Goal: Task Accomplishment & Management: Complete application form

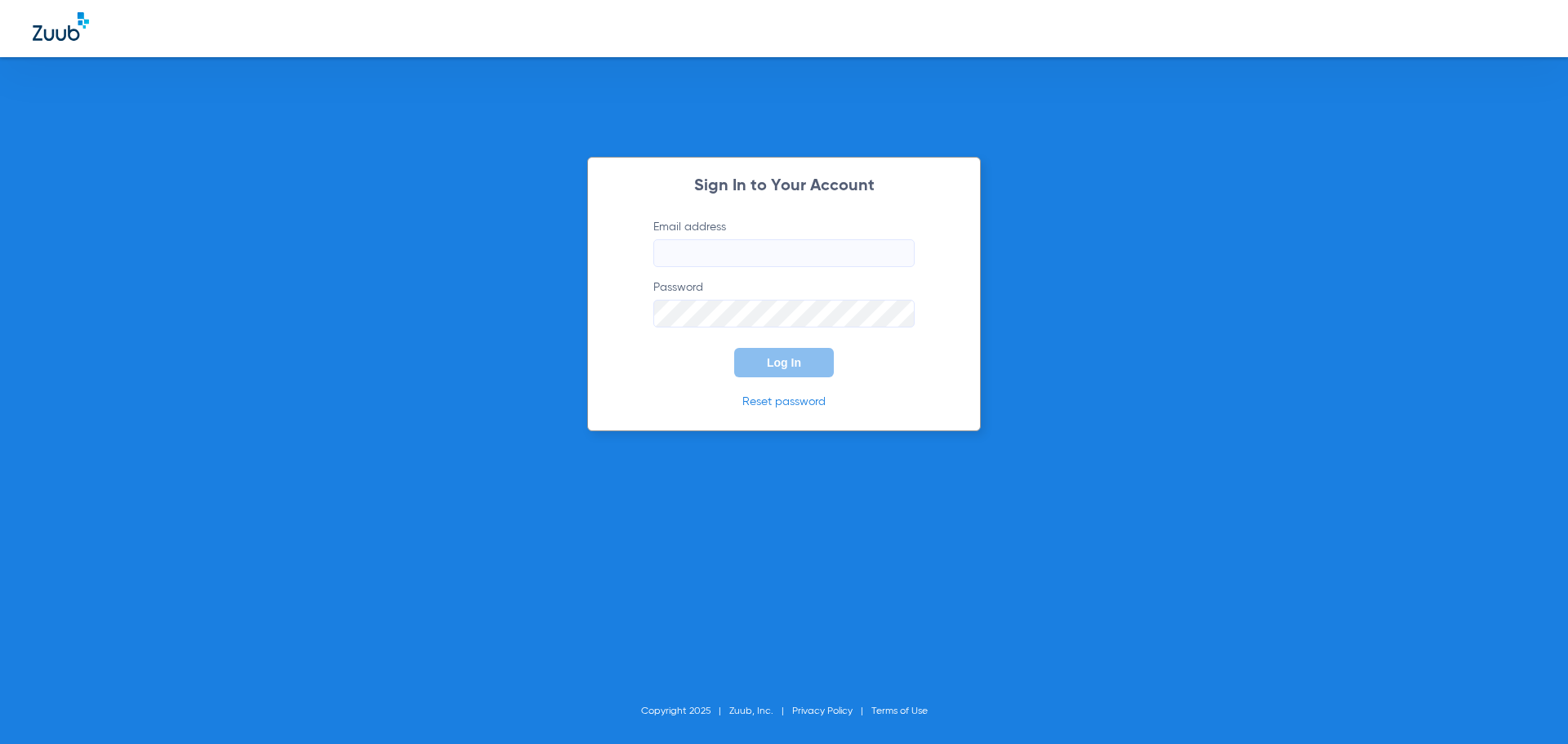
type input "[EMAIL_ADDRESS][DOMAIN_NAME]"
click at [790, 367] on span "Log In" at bounding box center [784, 362] width 35 height 13
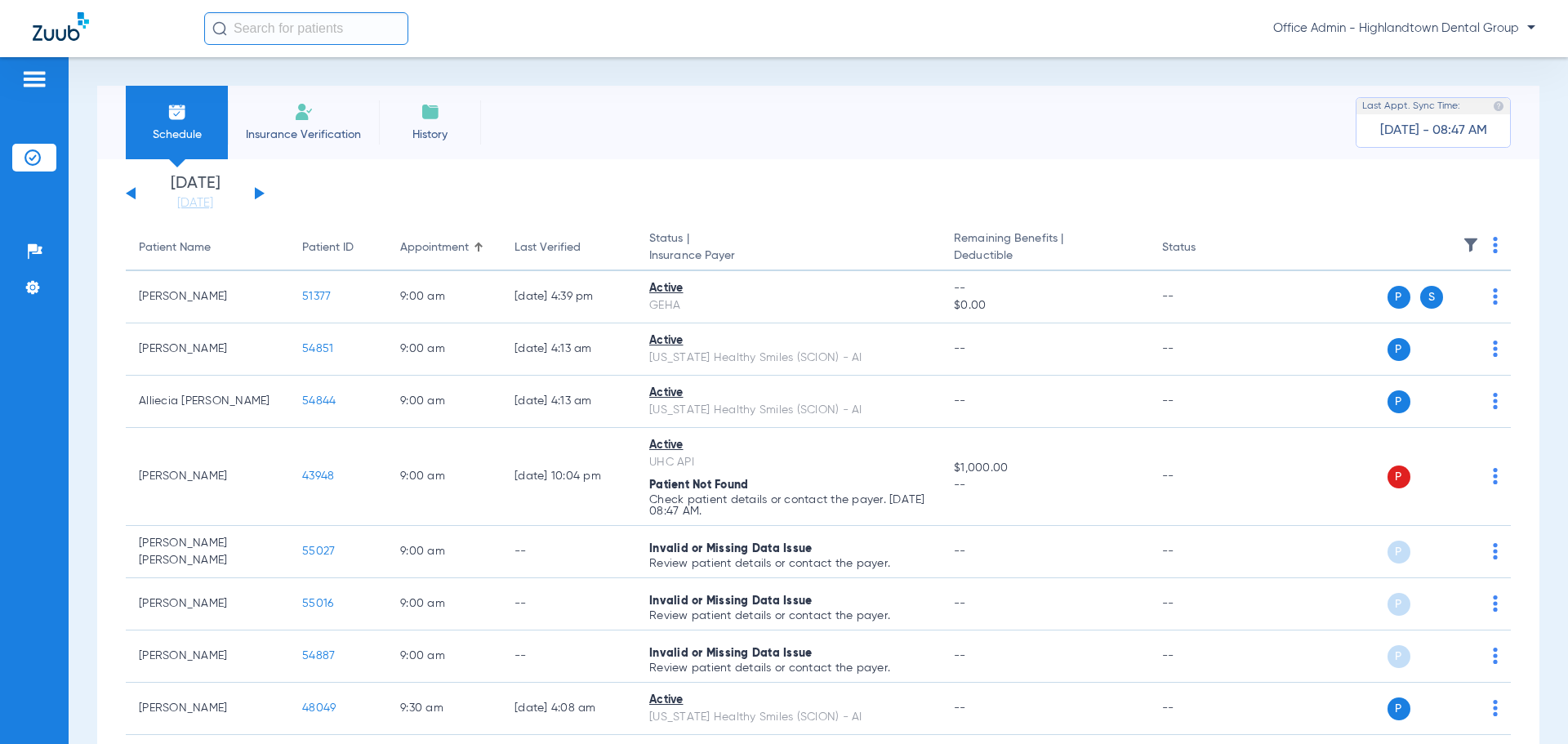
click at [322, 132] on span "Insurance Verification" at bounding box center [303, 134] width 127 height 16
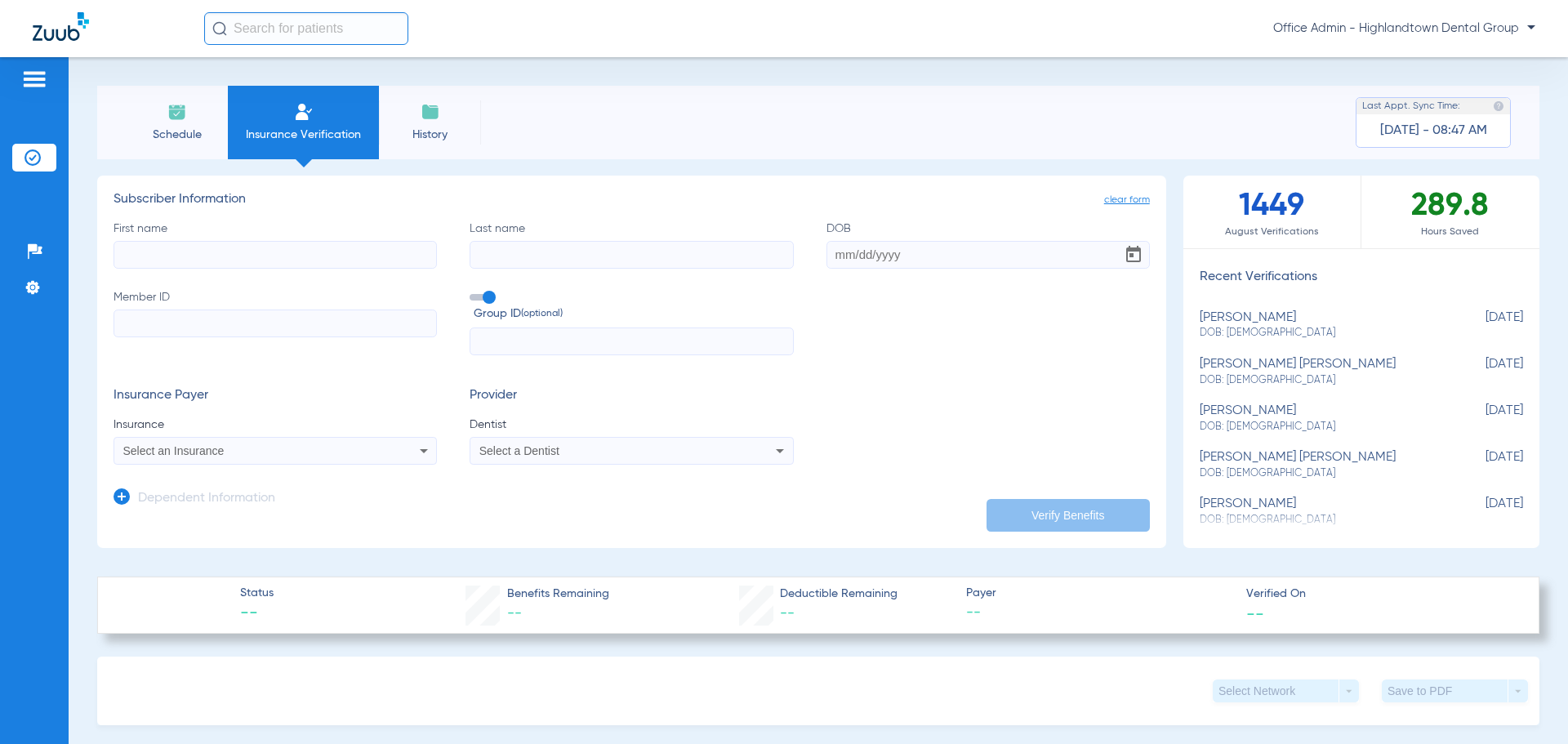
click at [279, 245] on input "First name" at bounding box center [274, 254] width 323 height 28
type input "l"
type input "[PERSON_NAME]"
type input "[DATE]"
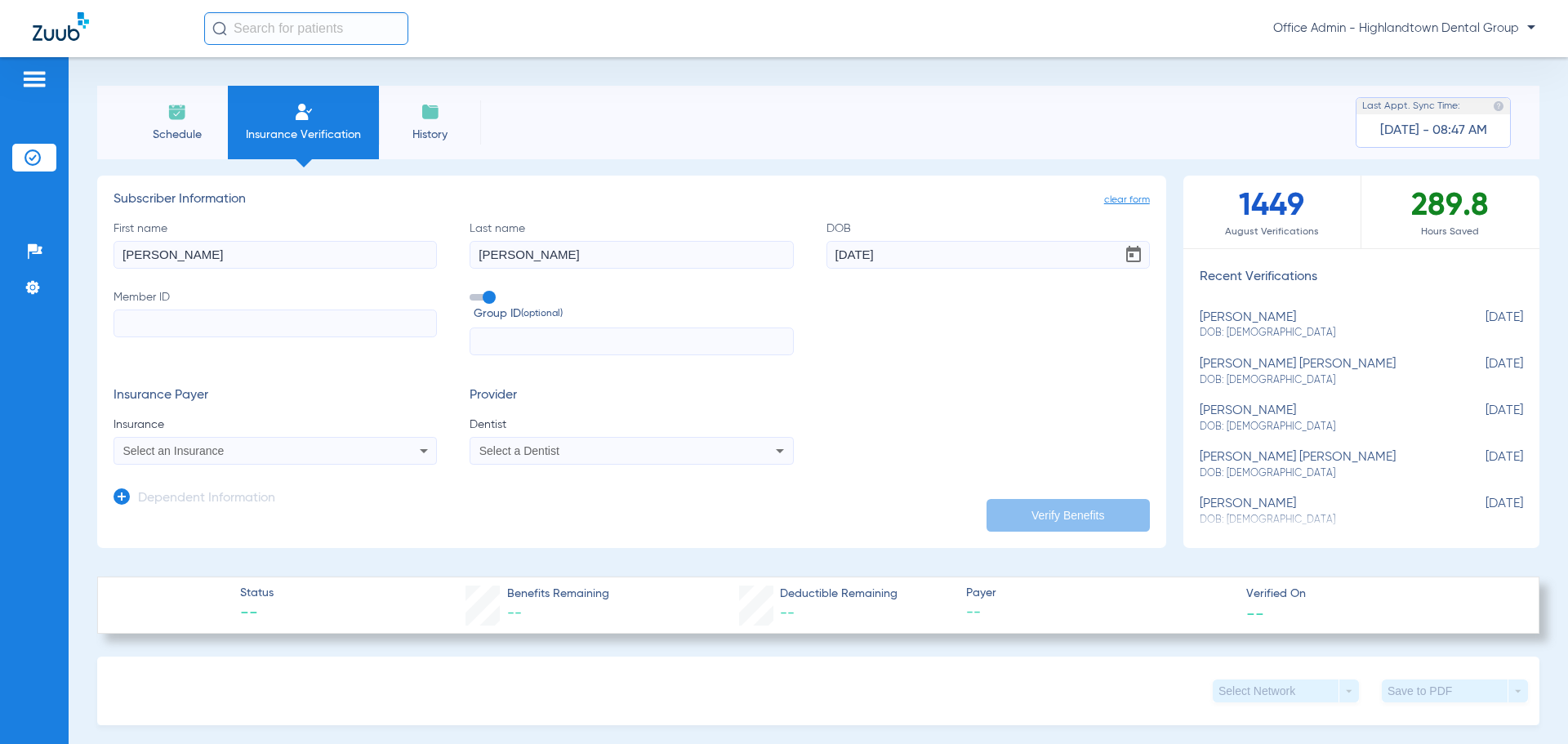
click at [291, 322] on input "Member ID" at bounding box center [274, 323] width 323 height 28
paste input "218807546"
type input "218807546"
click at [219, 450] on span "Select an Insurance" at bounding box center [174, 450] width 101 height 13
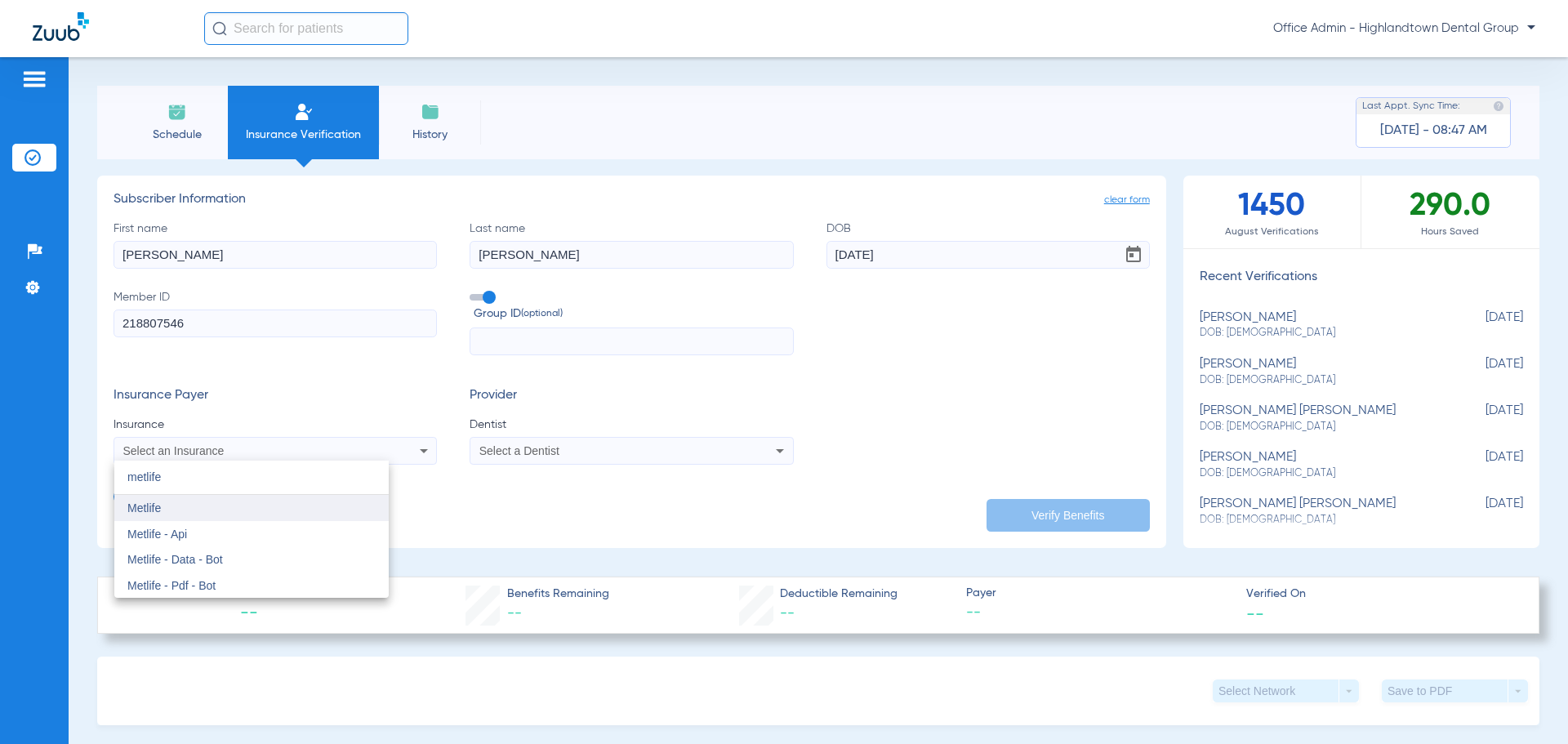
type input "metlife"
click at [306, 503] on mat-option "Metlife" at bounding box center [251, 507] width 274 height 26
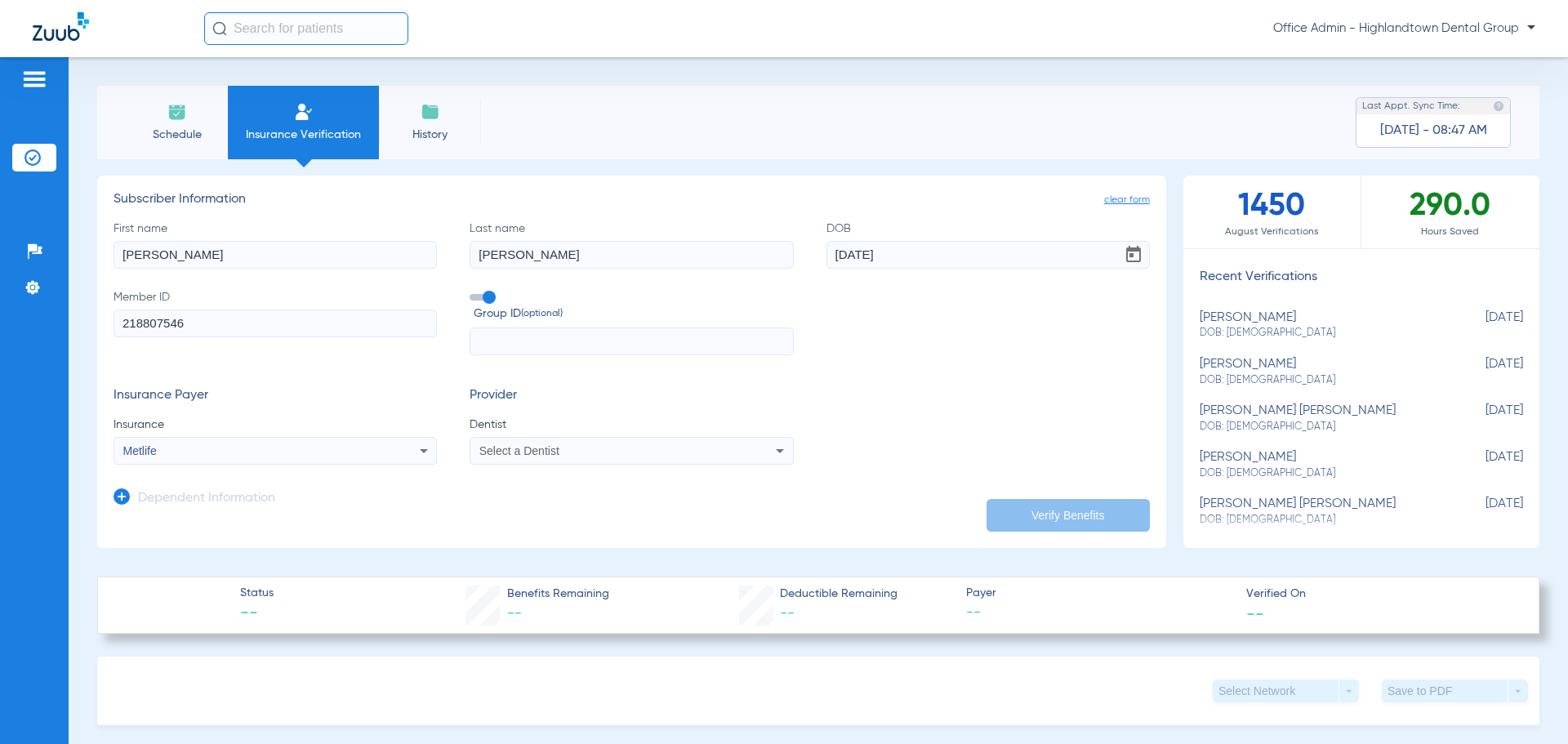
click at [592, 453] on div "Select a Dentist" at bounding box center [601, 450] width 244 height 12
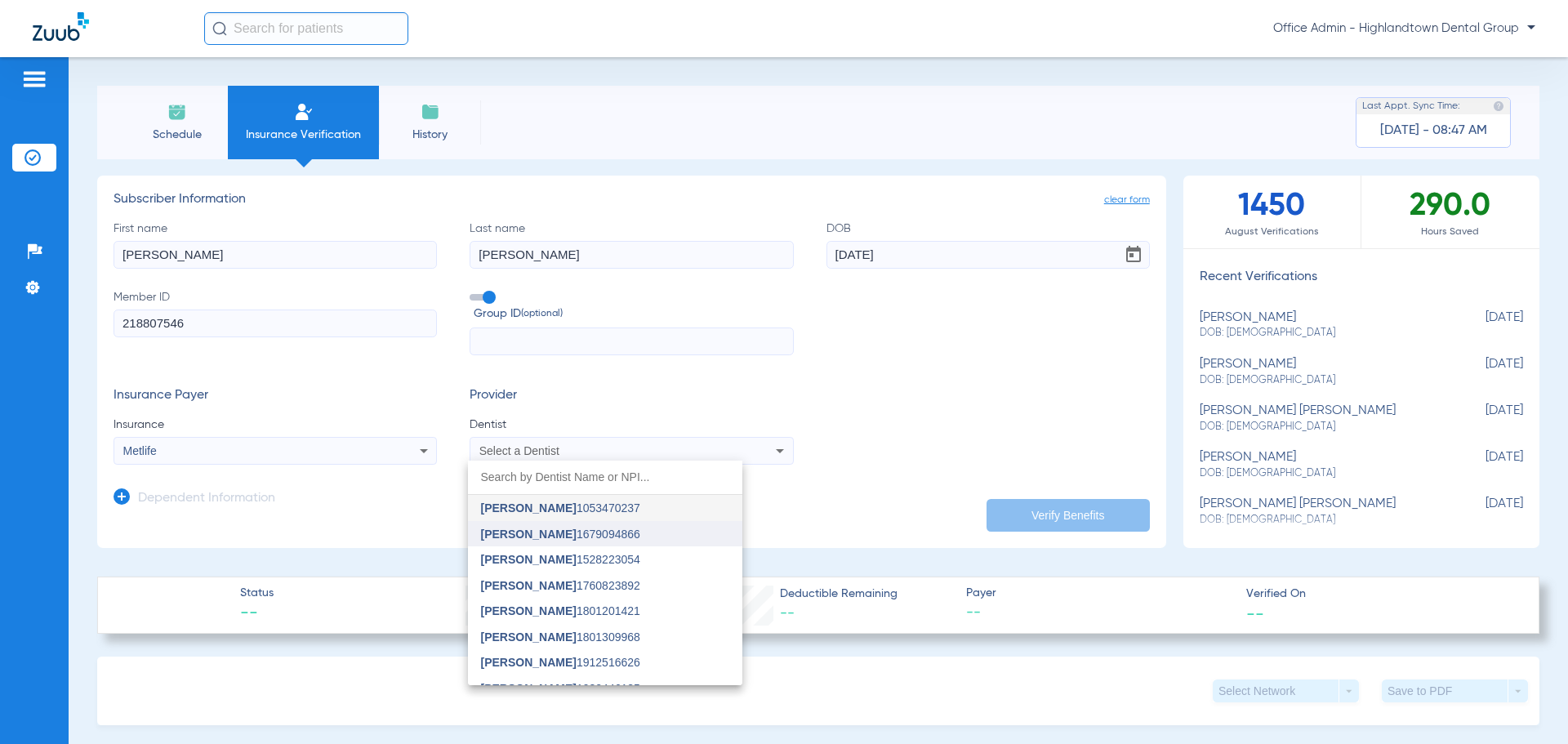
click at [583, 534] on span "[PERSON_NAME] 1679094866" at bounding box center [560, 534] width 160 height 12
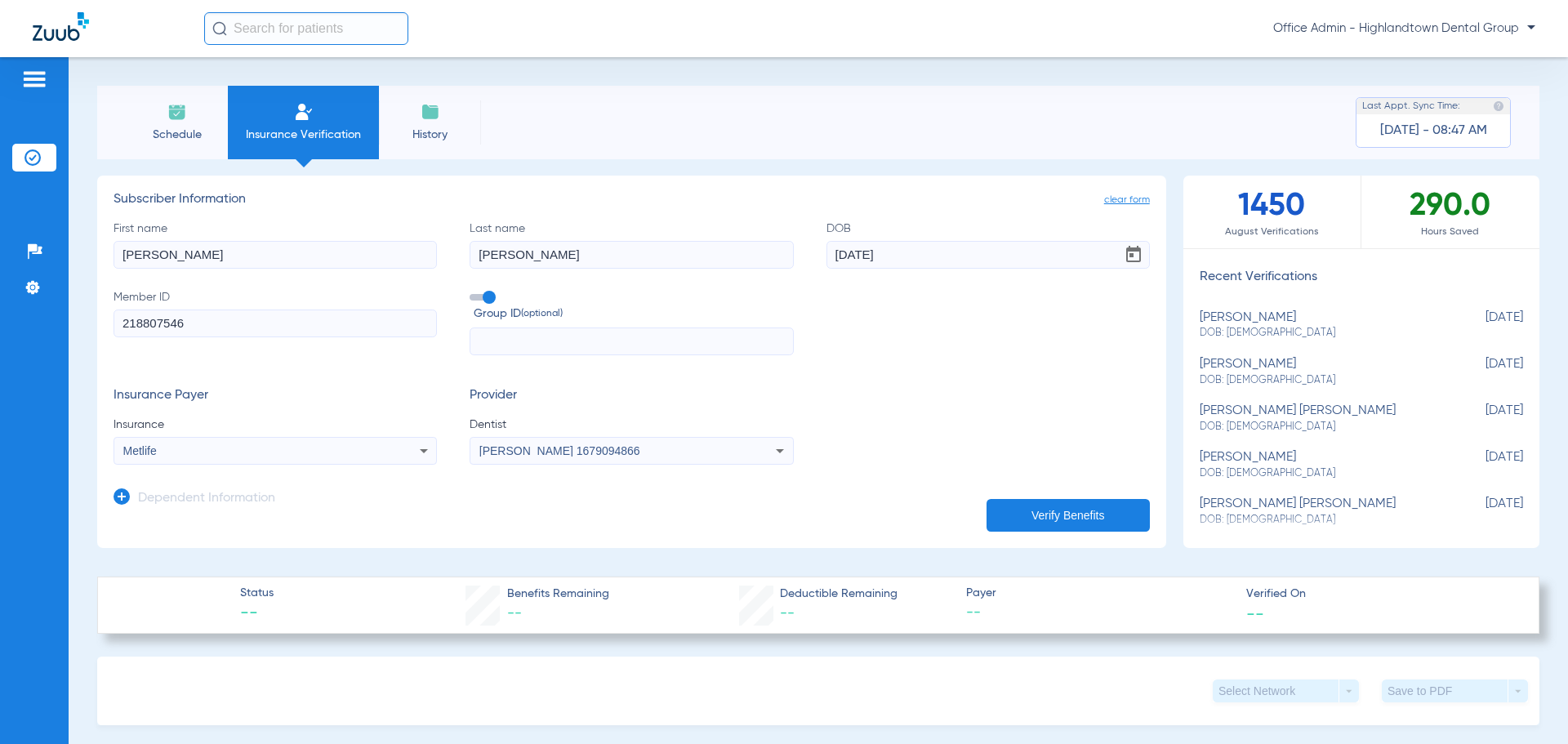
click at [1046, 517] on button "Verify Benefits" at bounding box center [1068, 515] width 164 height 33
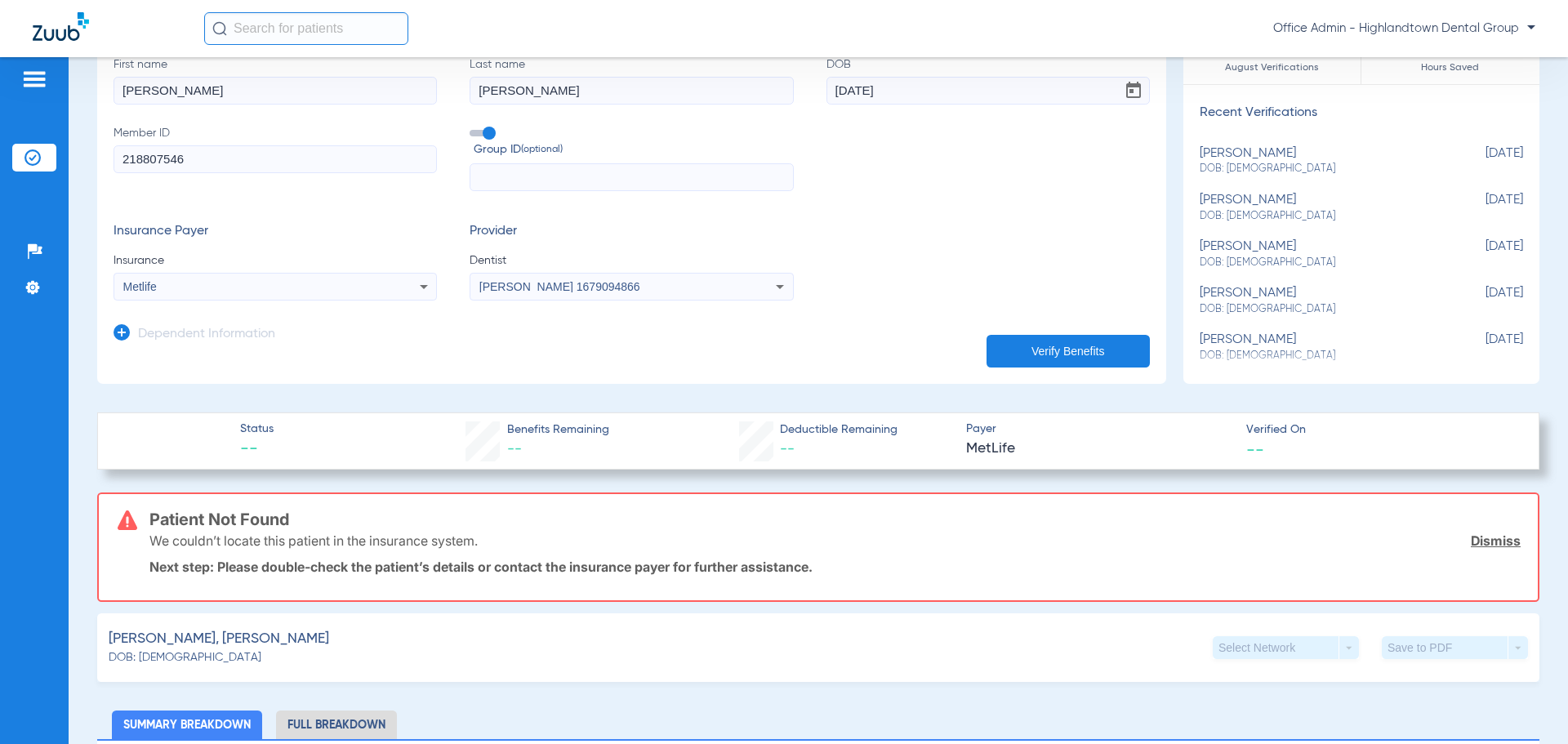
scroll to position [164, 0]
